Goal: Find specific page/section: Find specific page/section

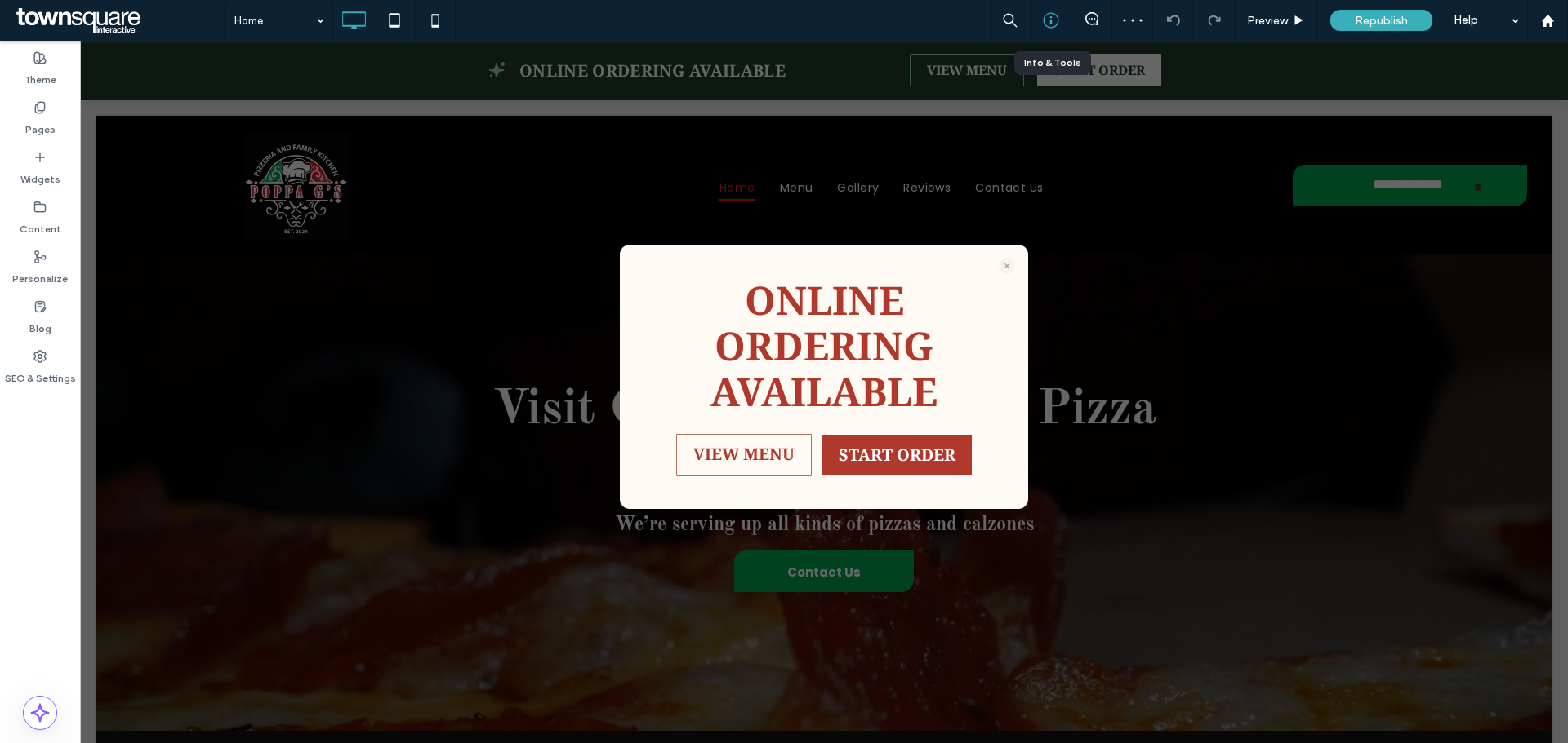
click at [1044, 26] on icon at bounding box center [1051, 20] width 17 height 17
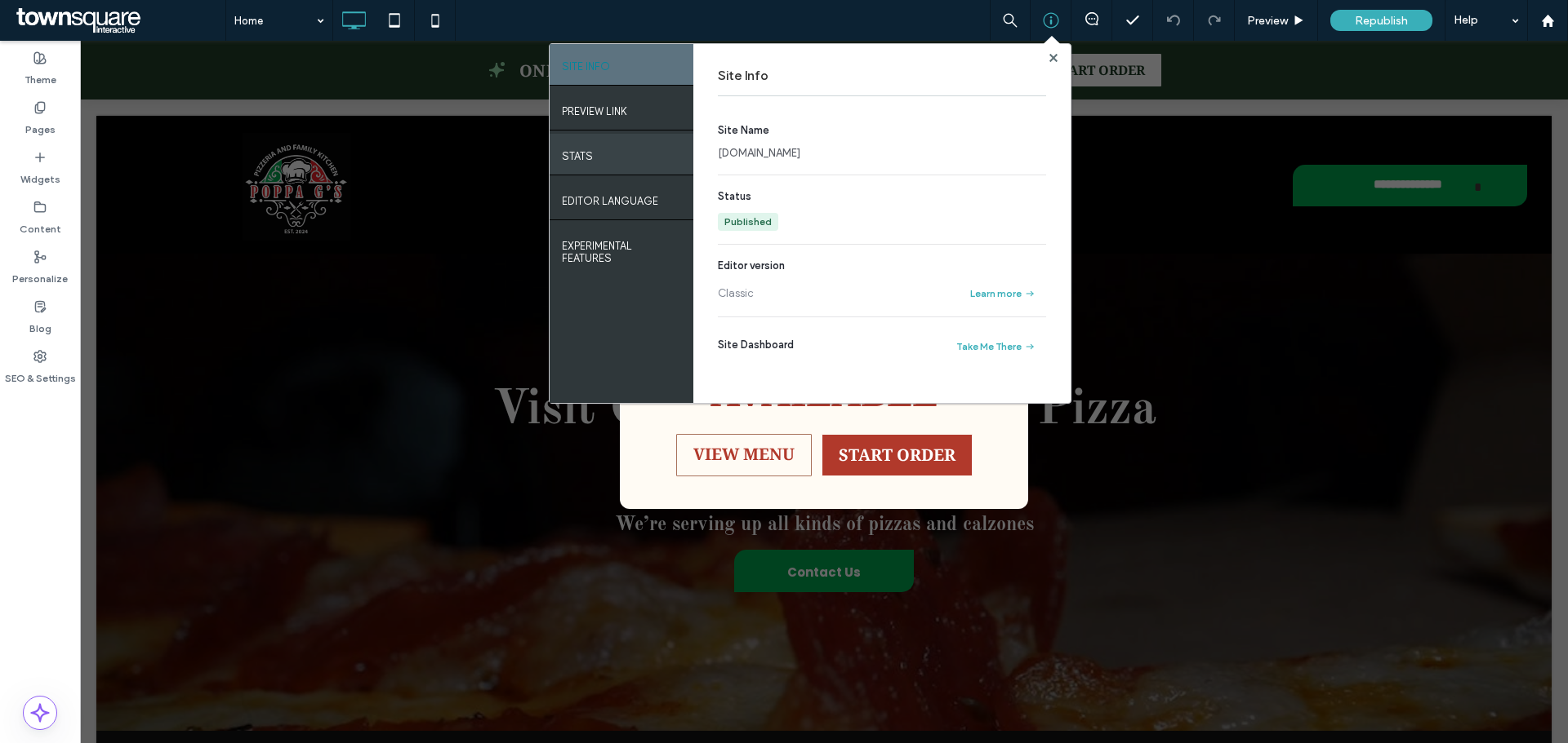
click at [626, 154] on div "STATS" at bounding box center [621, 153] width 143 height 41
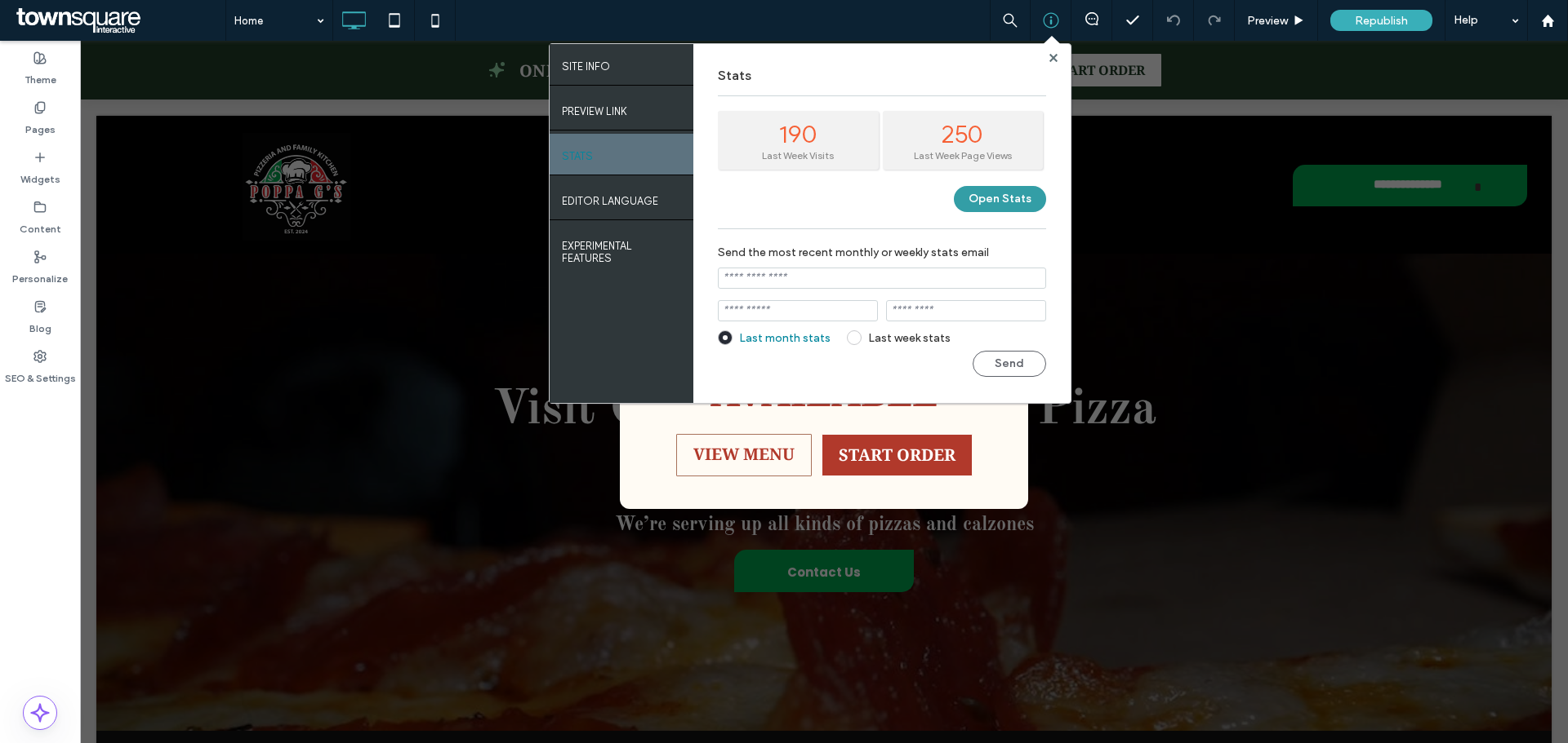
click at [1012, 190] on button "Open Stats" at bounding box center [1000, 199] width 92 height 26
click at [1053, 57] on use at bounding box center [1052, 57] width 8 height 8
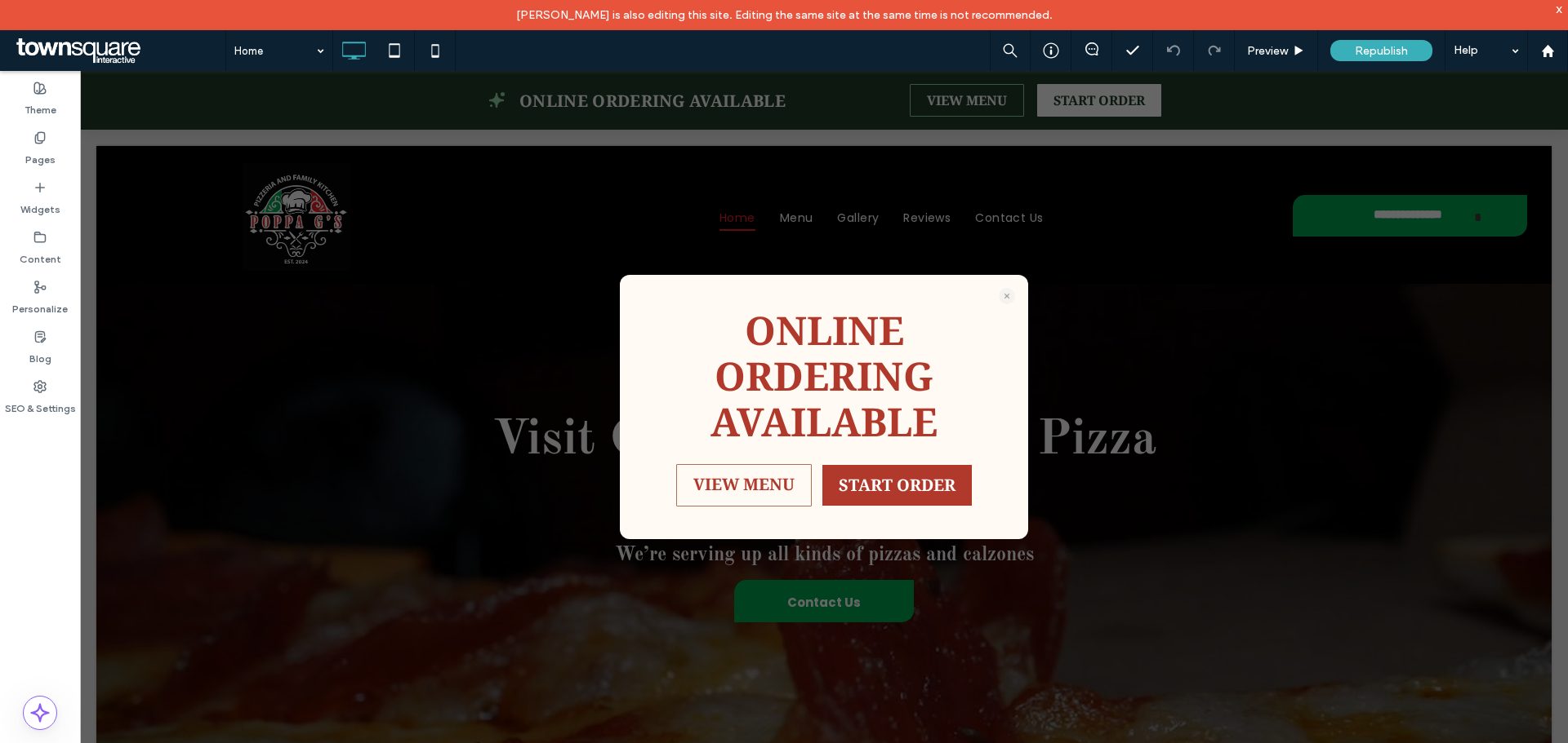
click at [49, 50] on span at bounding box center [119, 50] width 214 height 33
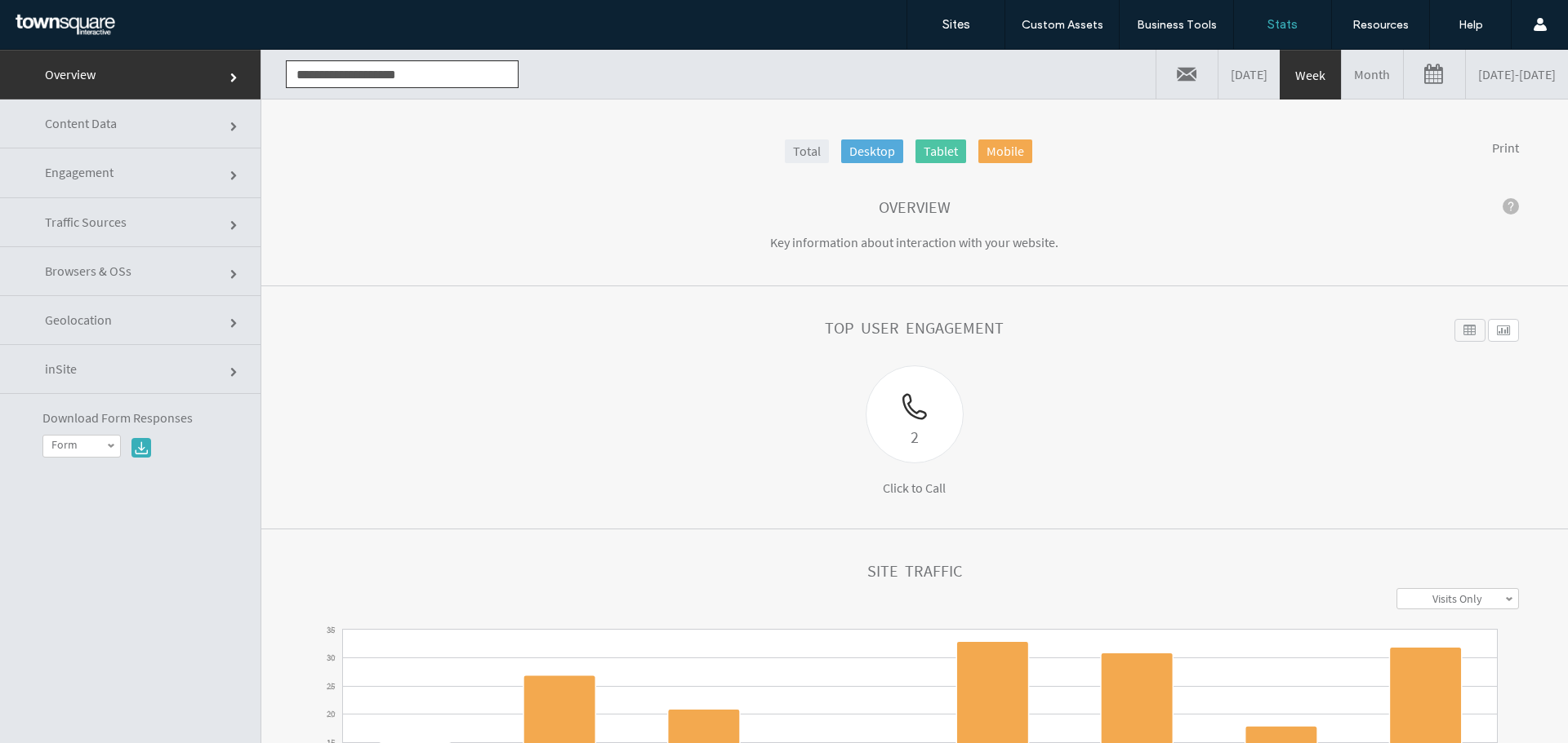
click at [110, 181] on link "Engagement" at bounding box center [130, 173] width 260 height 49
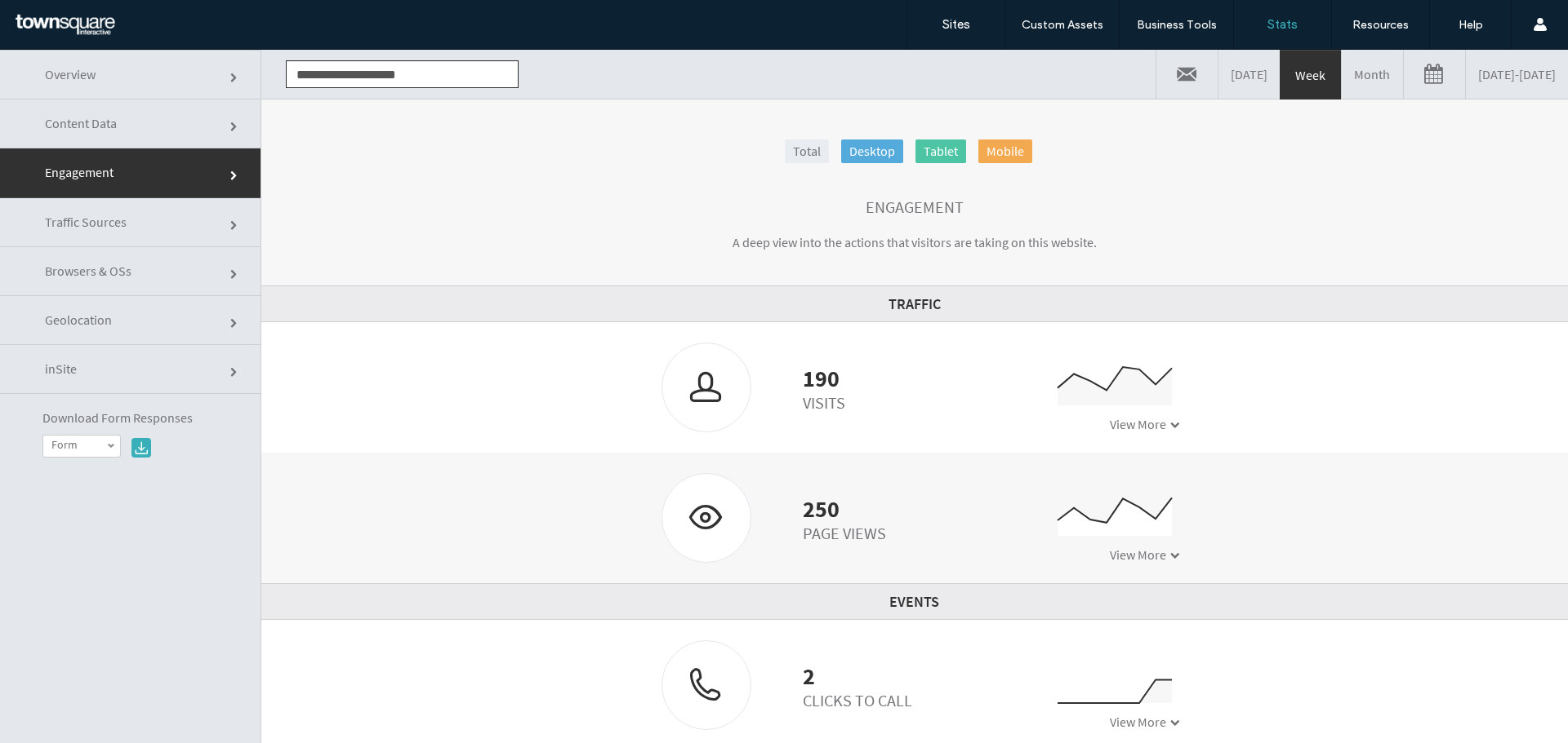
click at [1342, 65] on link "Month" at bounding box center [1372, 74] width 61 height 49
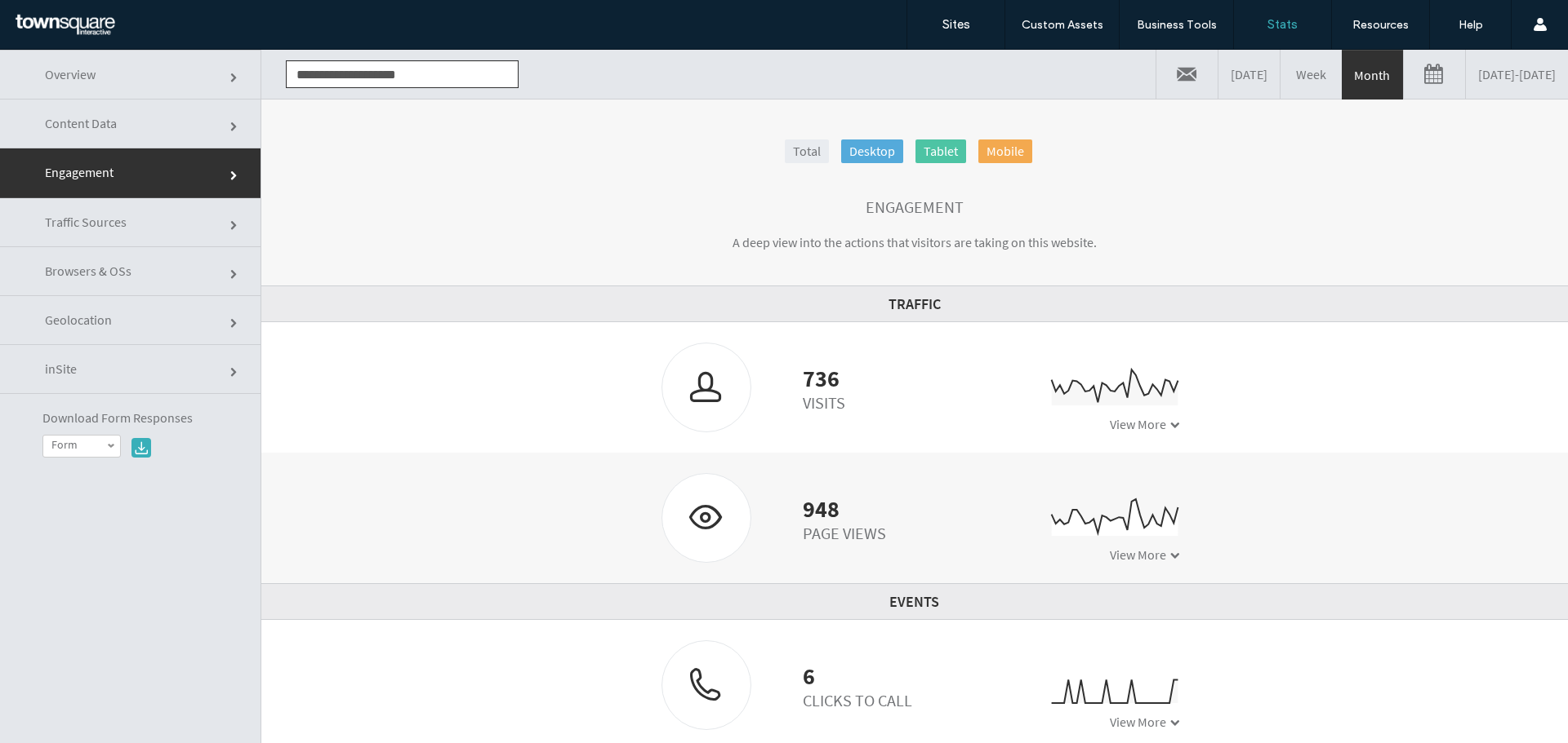
click at [115, 133] on link "Content Data" at bounding box center [130, 124] width 260 height 49
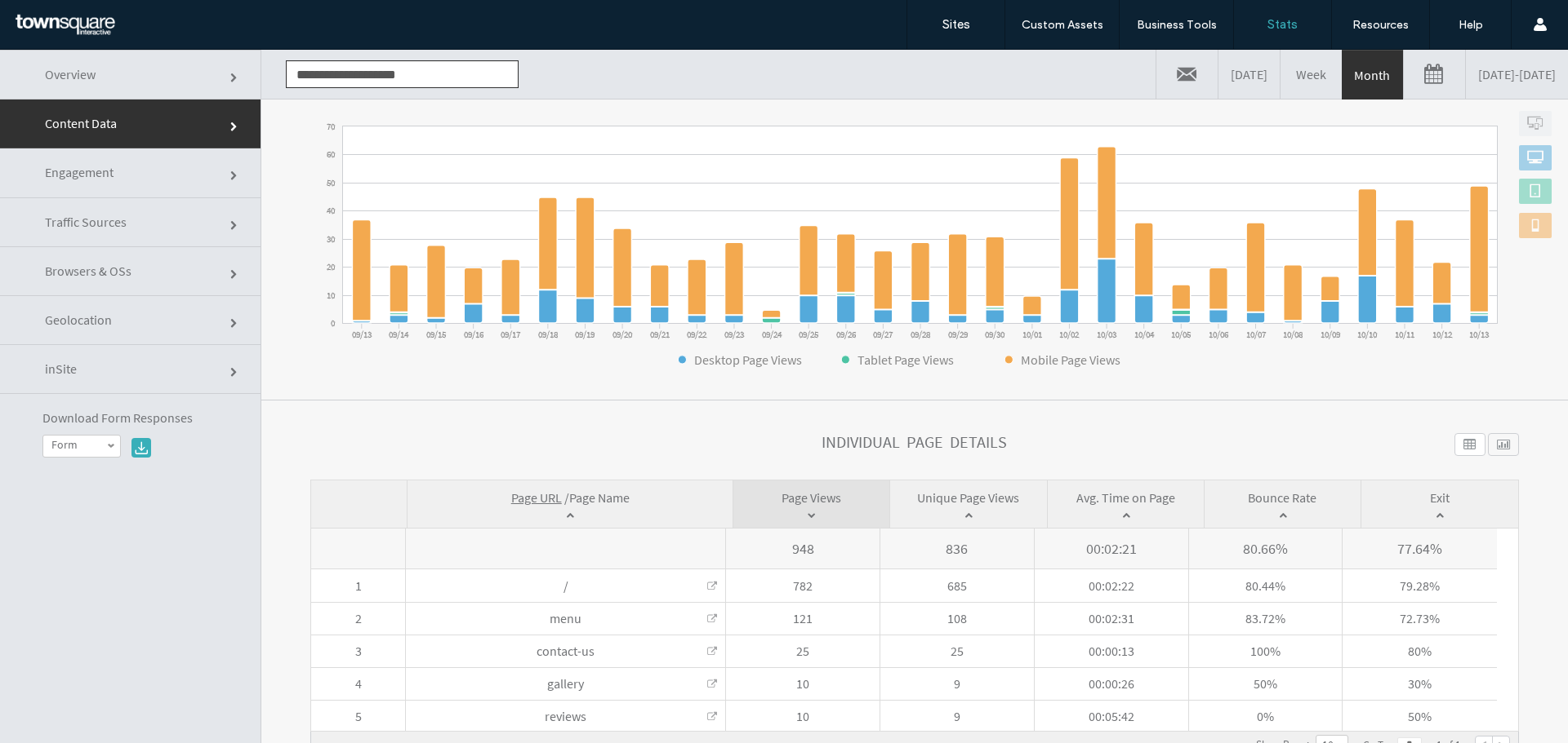
scroll to position [82, 0]
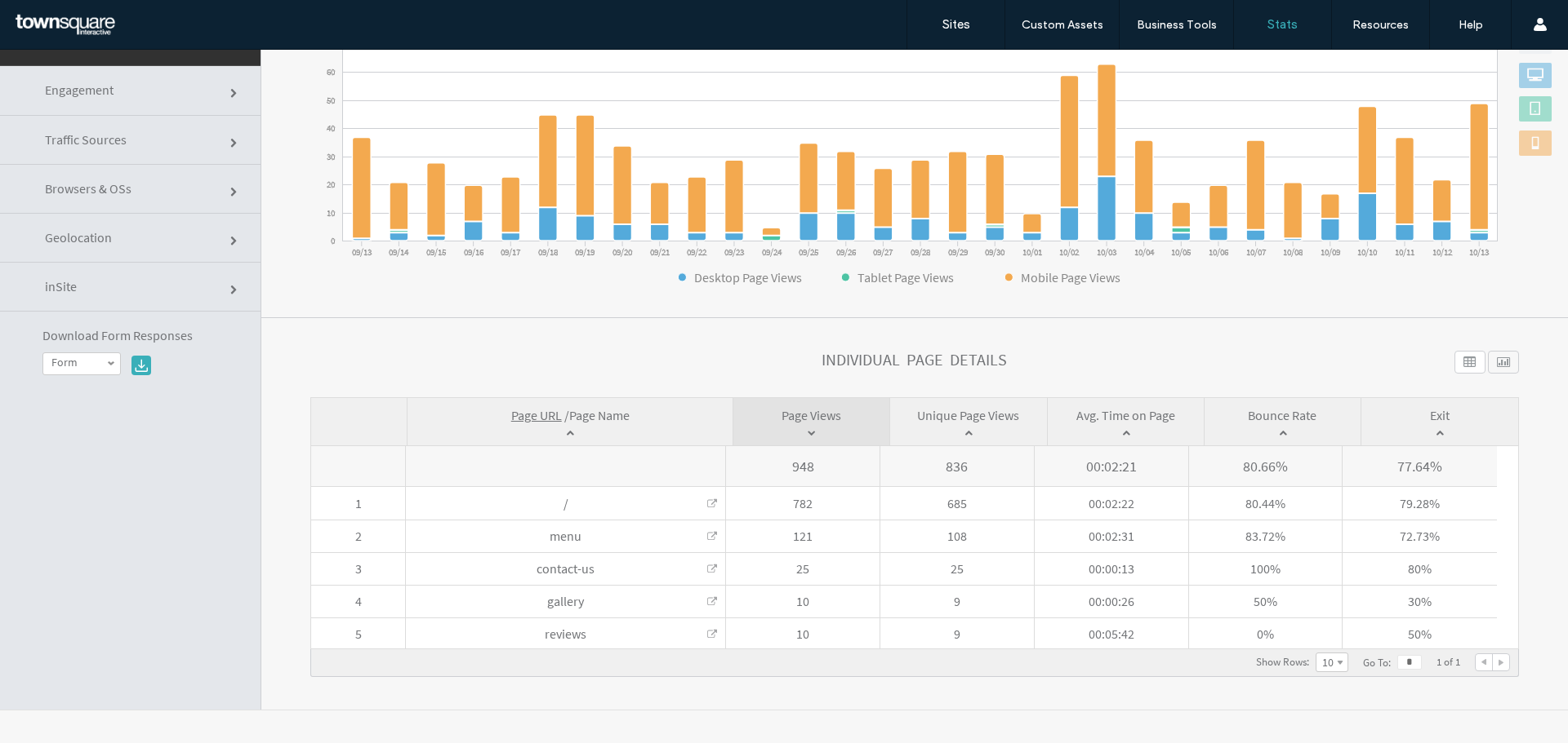
click at [201, 284] on link "inSite" at bounding box center [130, 288] width 260 height 49
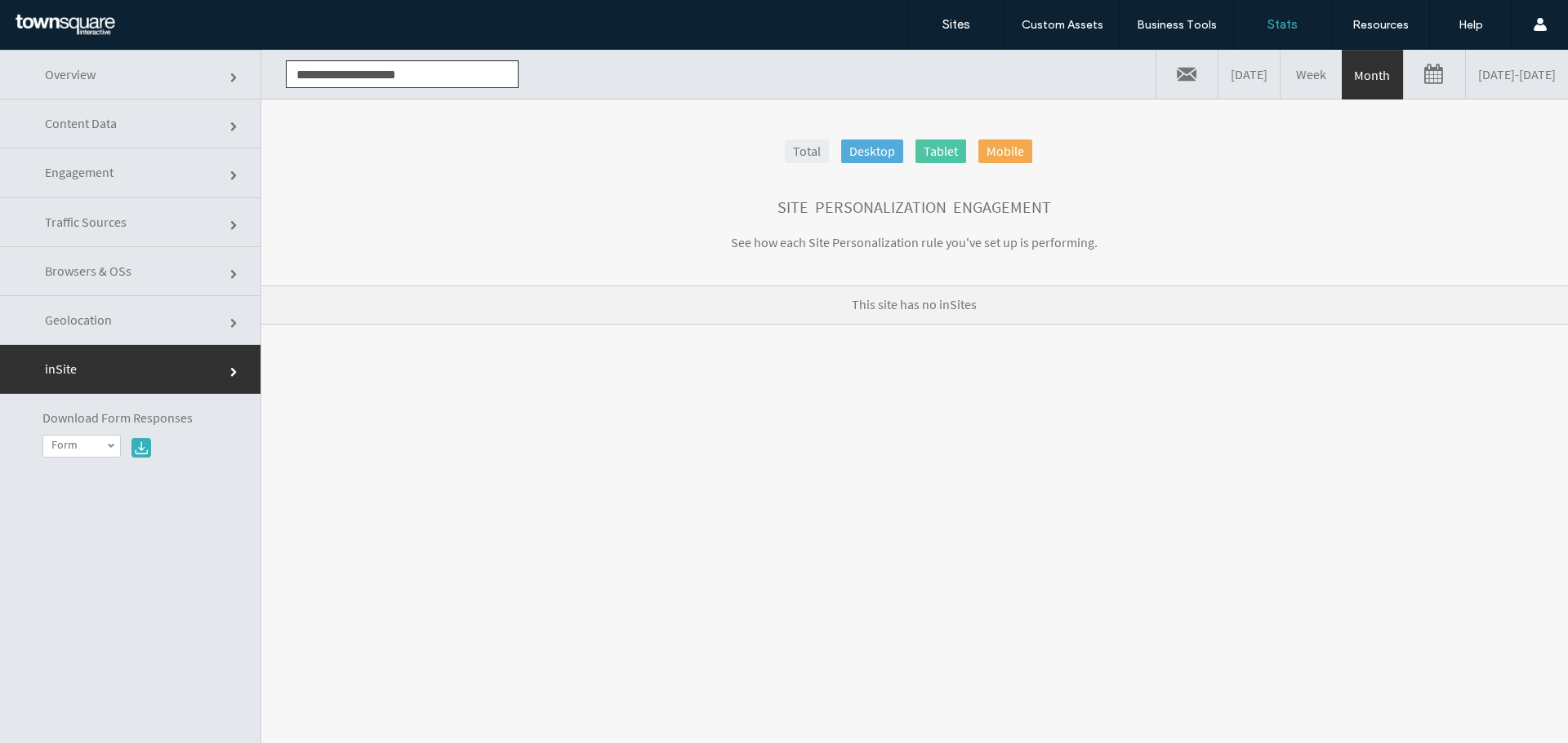
click at [155, 133] on link "Content Data" at bounding box center [130, 124] width 260 height 49
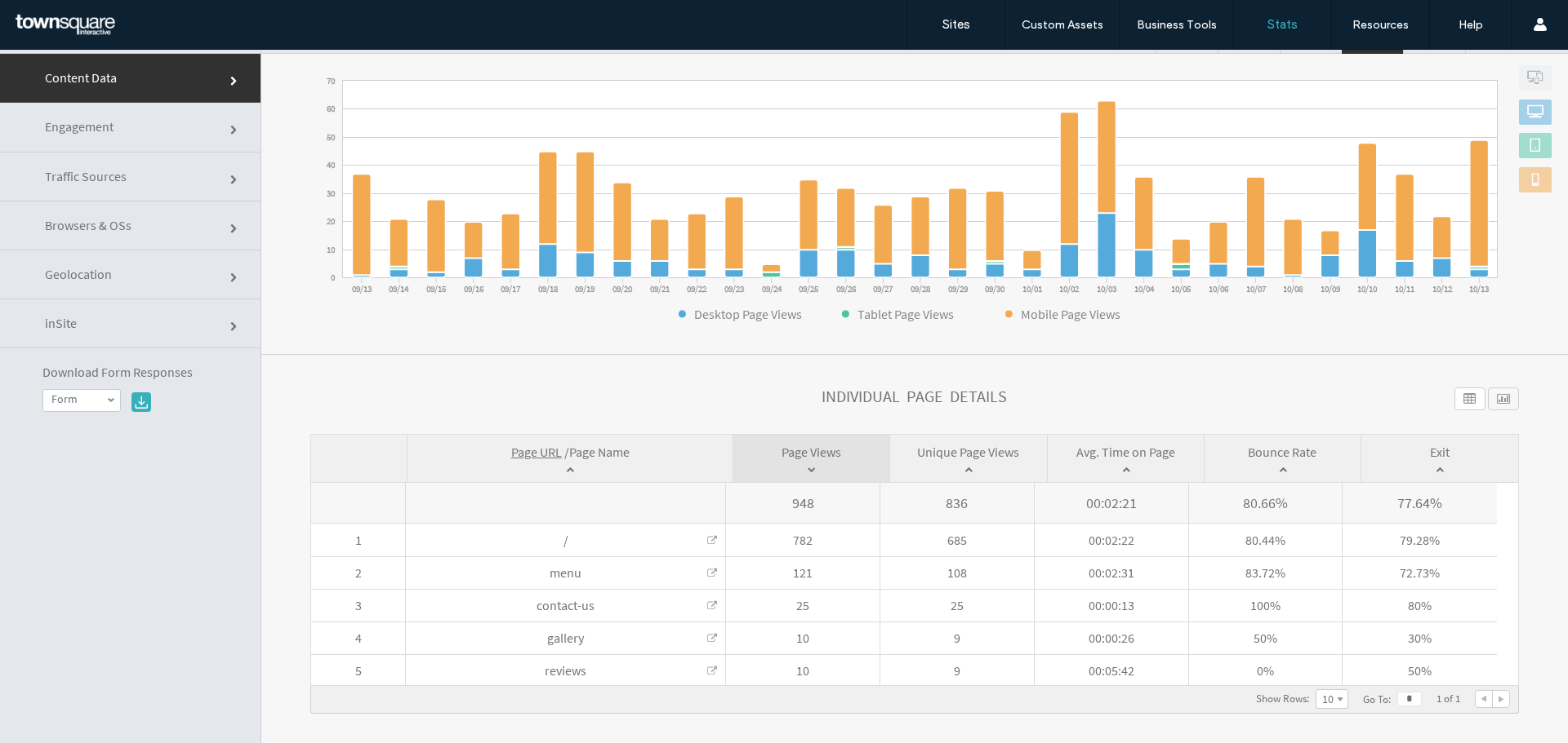
scroll to position [82, 0]
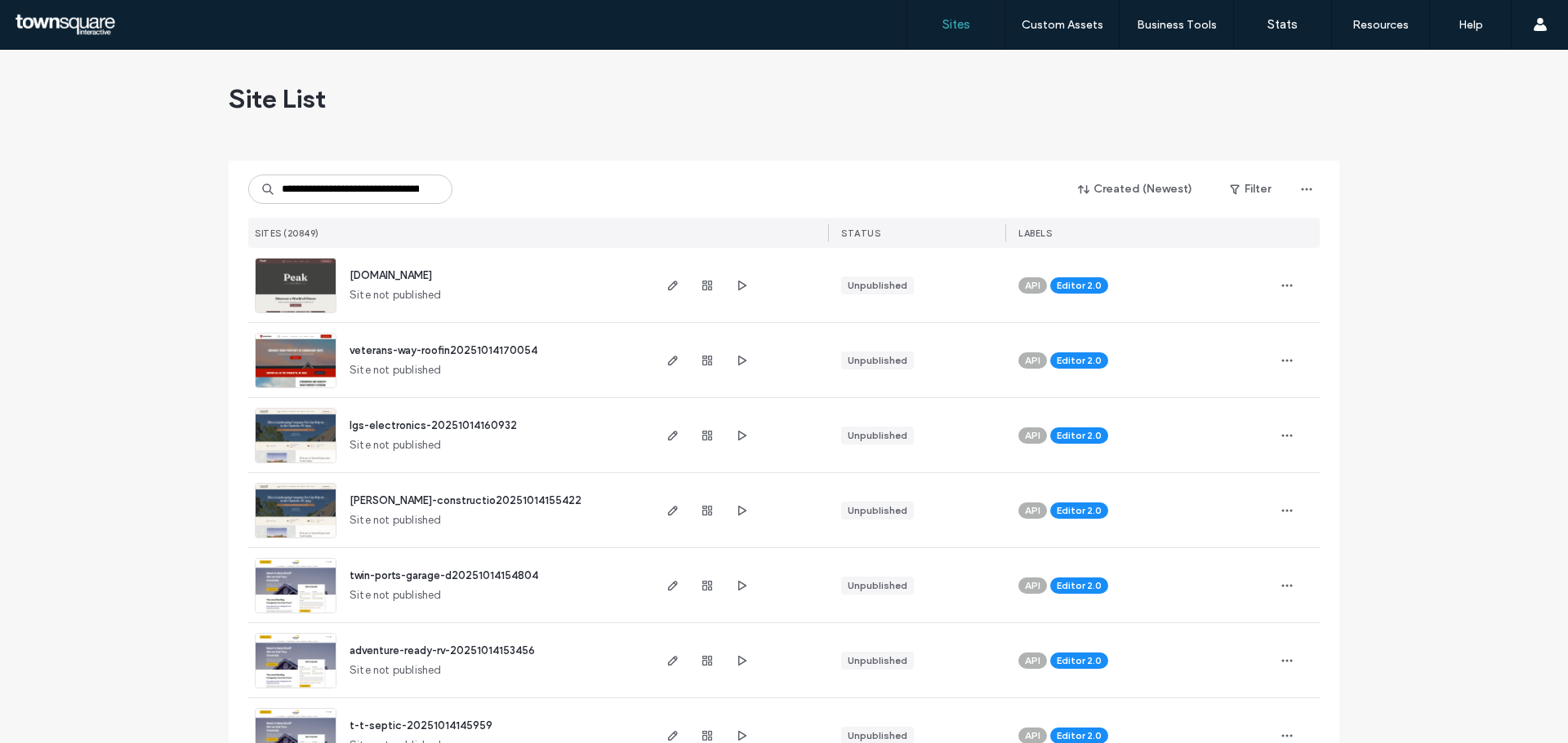
scroll to position [0, 71]
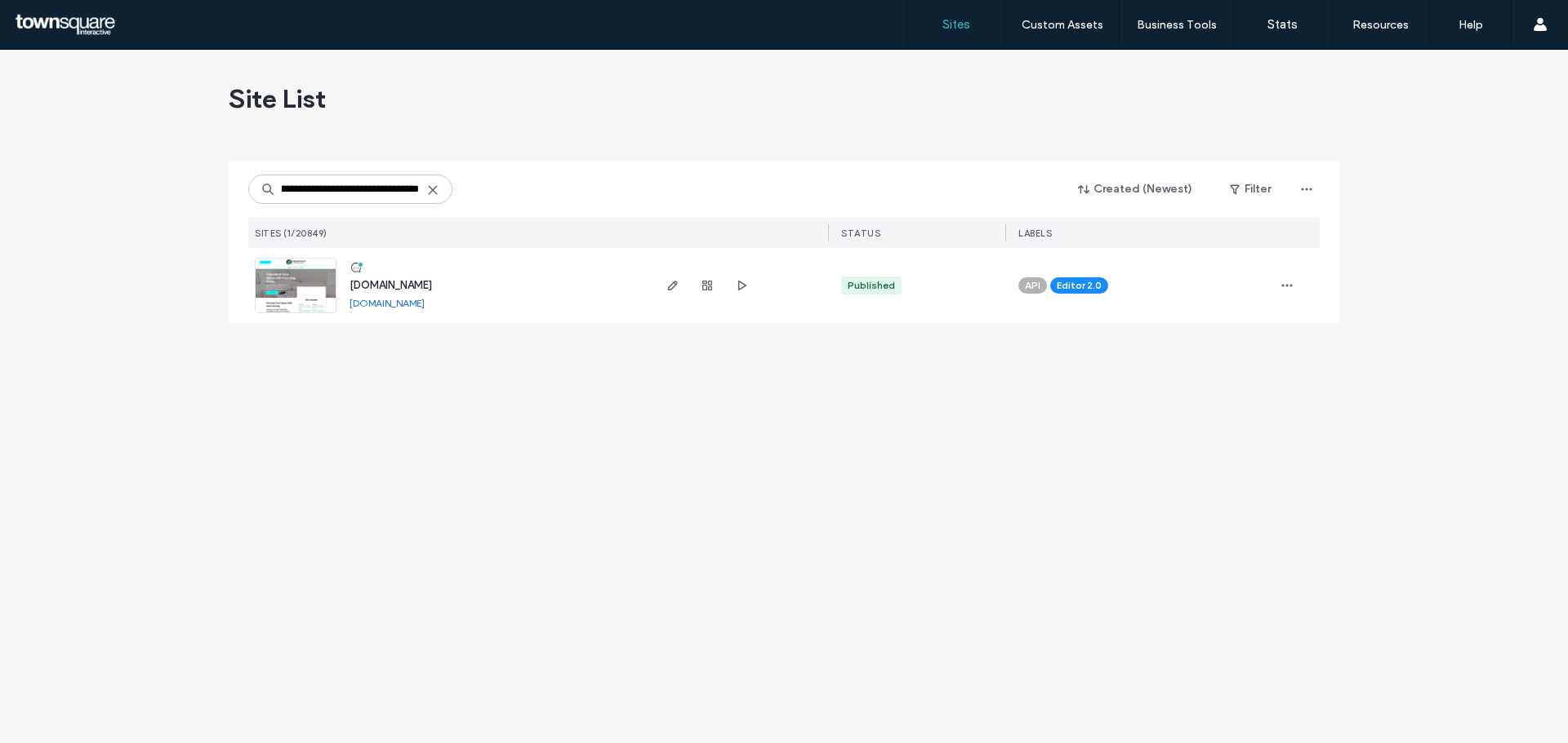
type input "**********"
click at [284, 290] on img at bounding box center [296, 314] width 80 height 111
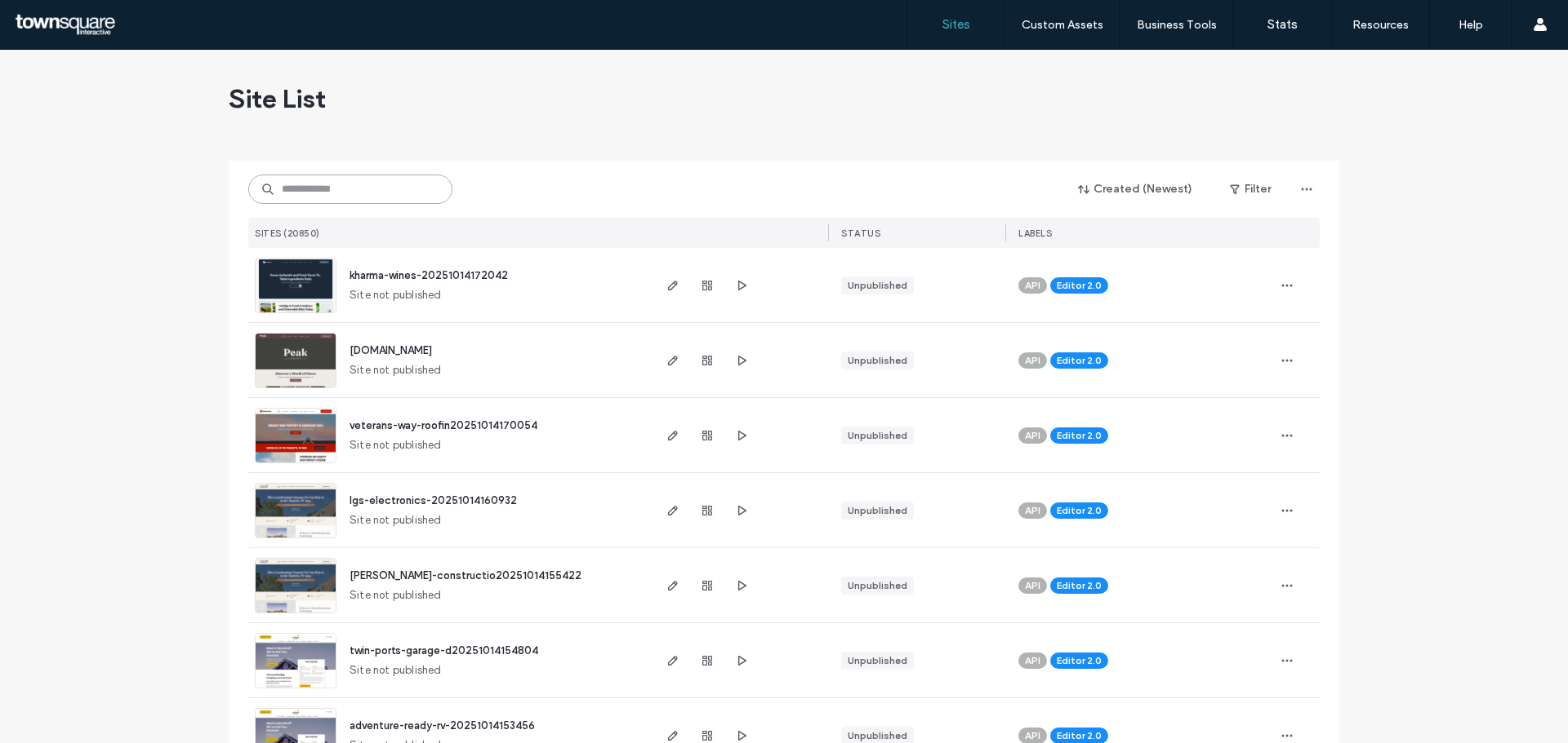
click at [327, 190] on input at bounding box center [350, 190] width 204 height 30
paste input "**********"
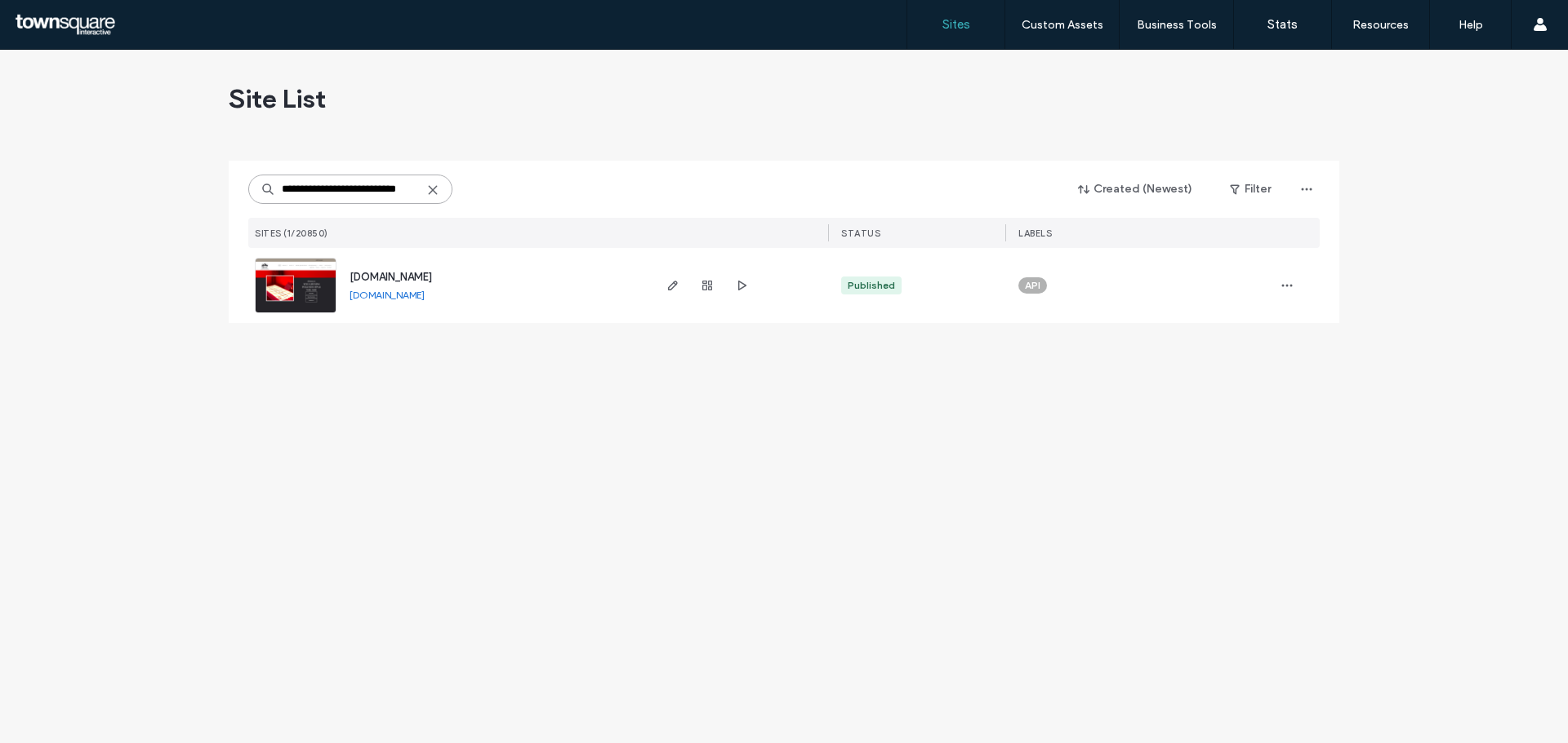
type input "**********"
click at [298, 289] on img at bounding box center [296, 314] width 80 height 111
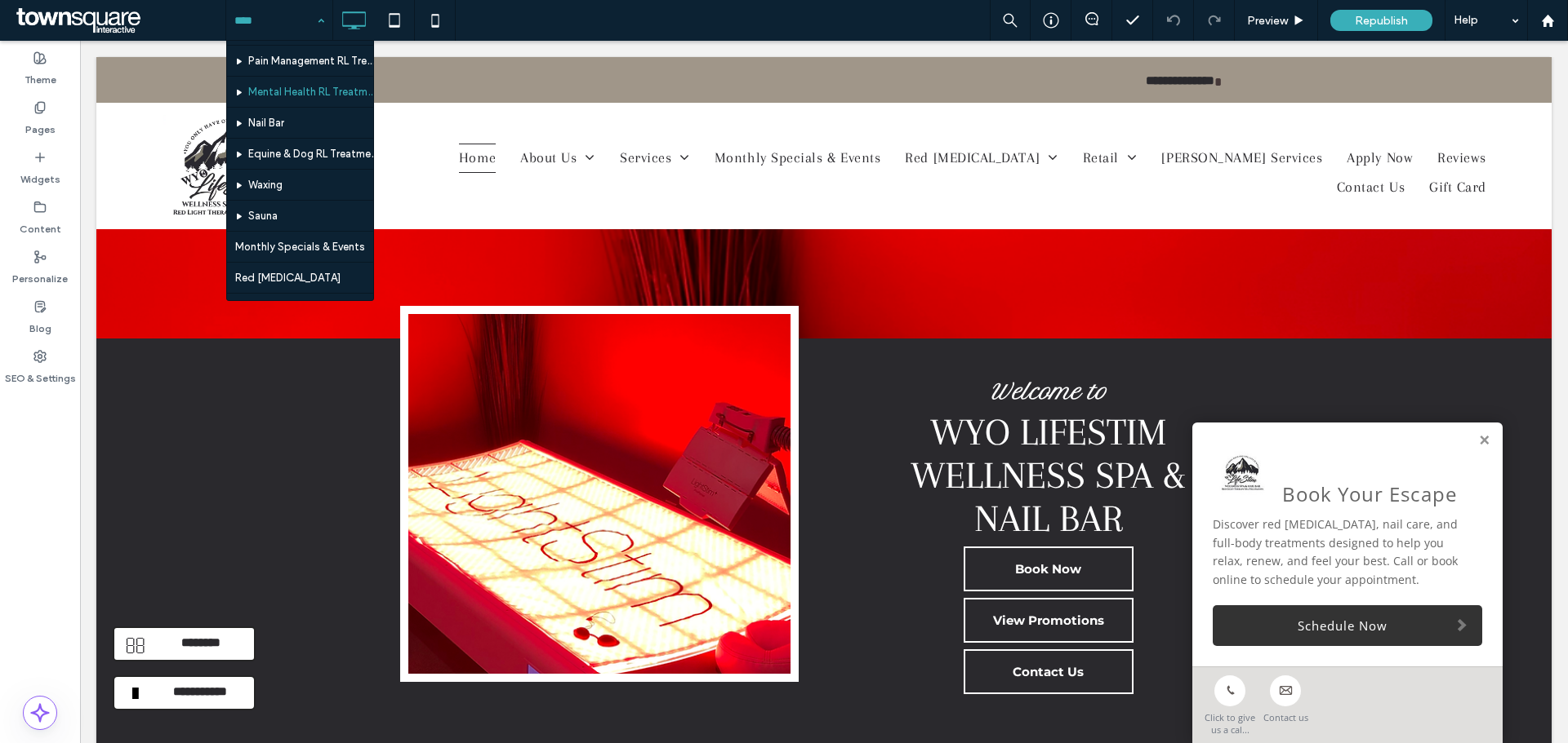
scroll to position [245, 0]
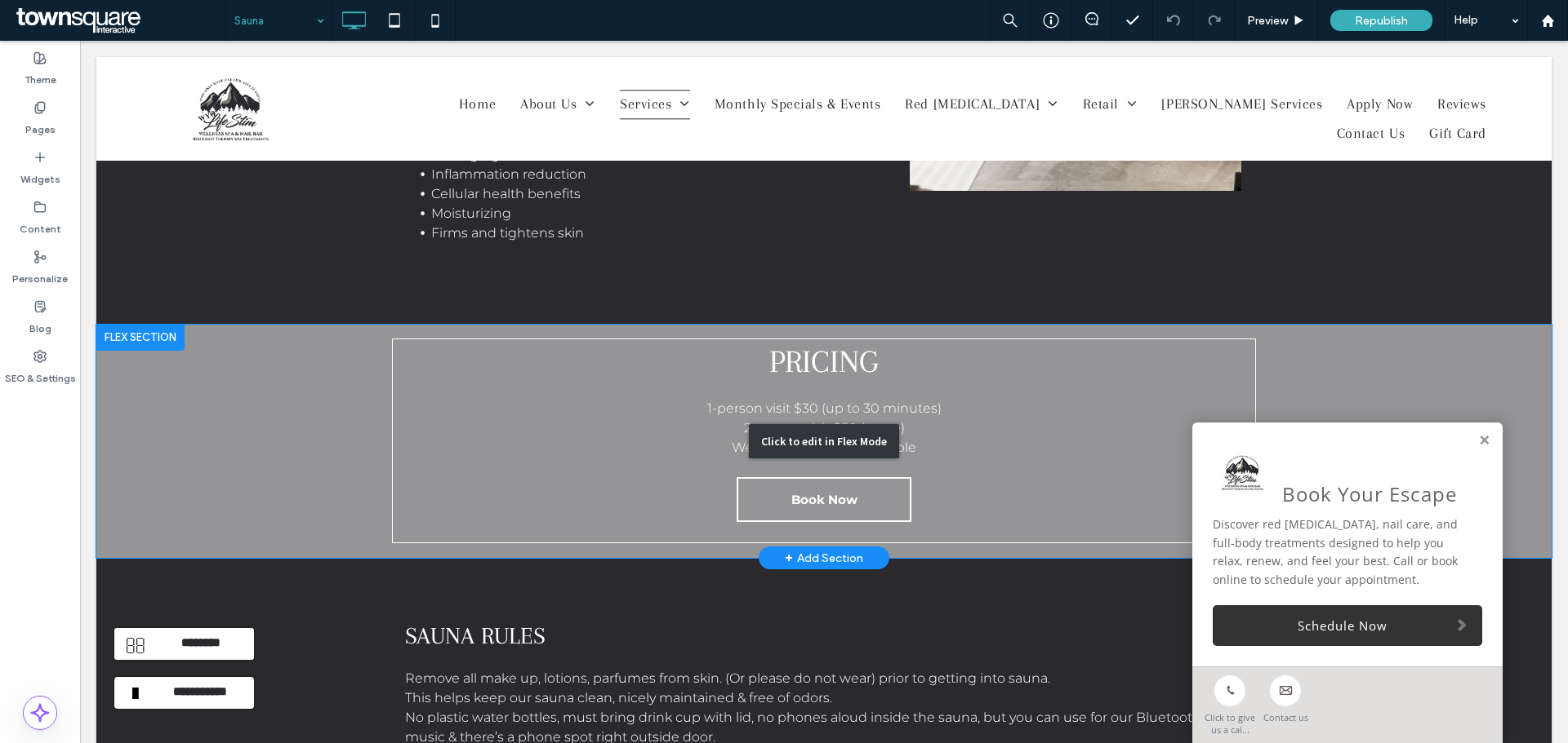
scroll to position [979, 0]
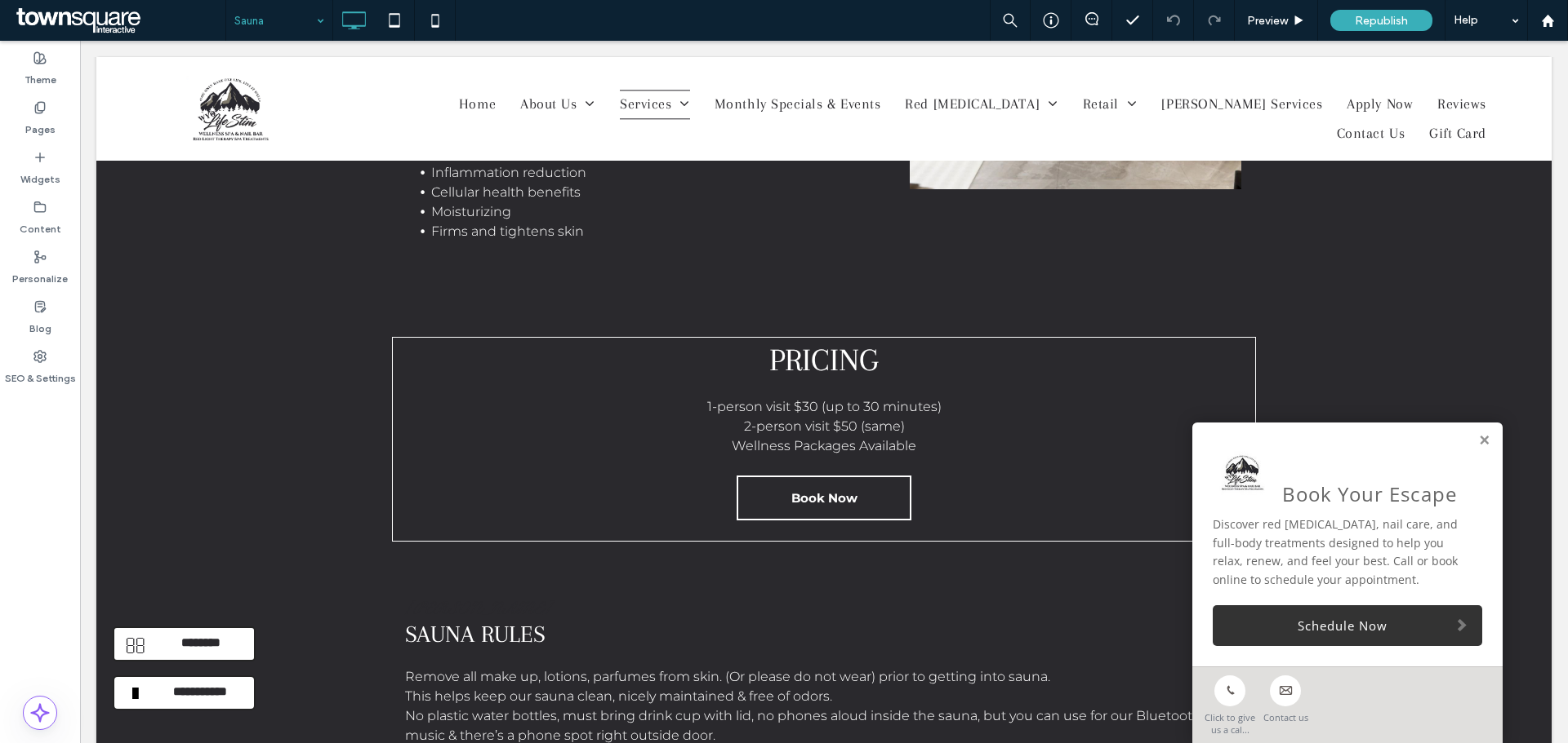
click at [127, 22] on span at bounding box center [119, 20] width 214 height 33
